Goal: Navigation & Orientation: Understand site structure

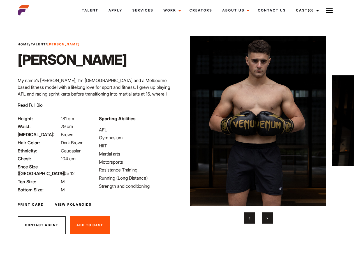
click at [306, 10] on link "Cast (0)" at bounding box center [306, 10] width 31 height 15
click at [329, 10] on img at bounding box center [329, 10] width 7 height 7
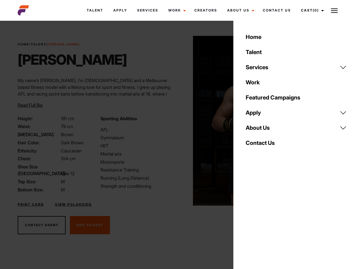
click at [258, 130] on link "About Us" at bounding box center [296, 127] width 108 height 15
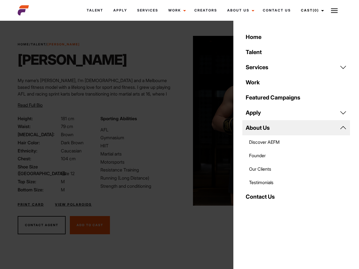
click at [177, 121] on div "Sporting Abilities AFL Gymnasium HIIT Martial arts Motorsports Resistance Train…" at bounding box center [138, 154] width 82 height 78
click at [250, 218] on div "Home Talent Services Talent Casting Photography Videography Creative Hair and M…" at bounding box center [296, 134] width 126 height 269
click at [268, 218] on div "Home Talent Services Talent Casting Photography Videography Creative Hair and M…" at bounding box center [296, 134] width 126 height 269
